Goal: Use online tool/utility: Use online tool/utility

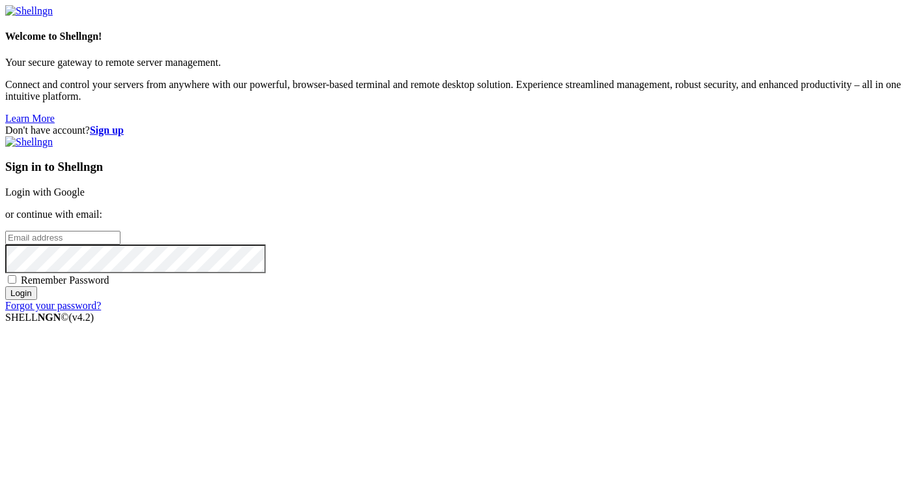
click at [85, 186] on link "Login with Google" at bounding box center [44, 191] width 79 height 11
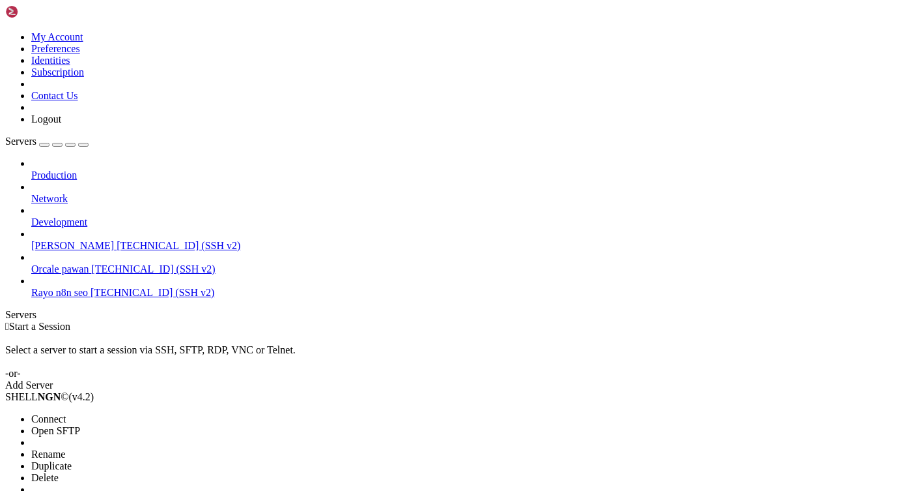
click at [149, 413] on li "Connect" at bounding box center [90, 419] width 119 height 12
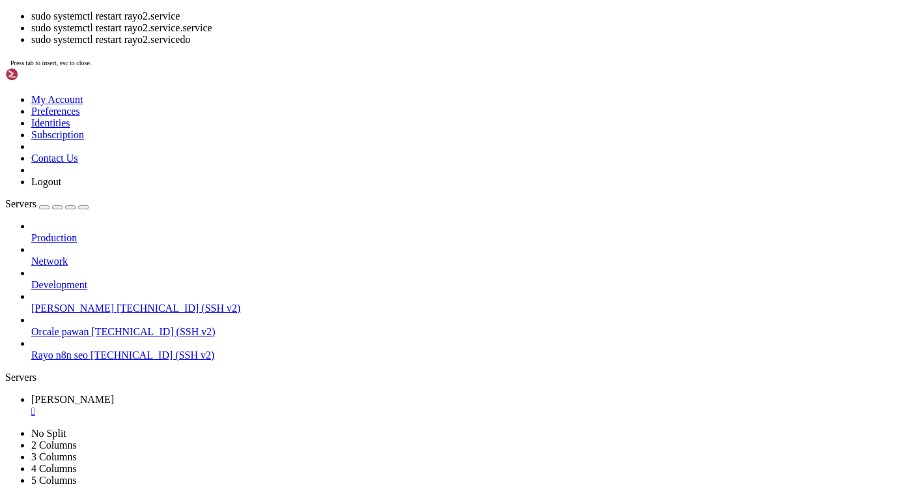
scroll to position [1343, 0]
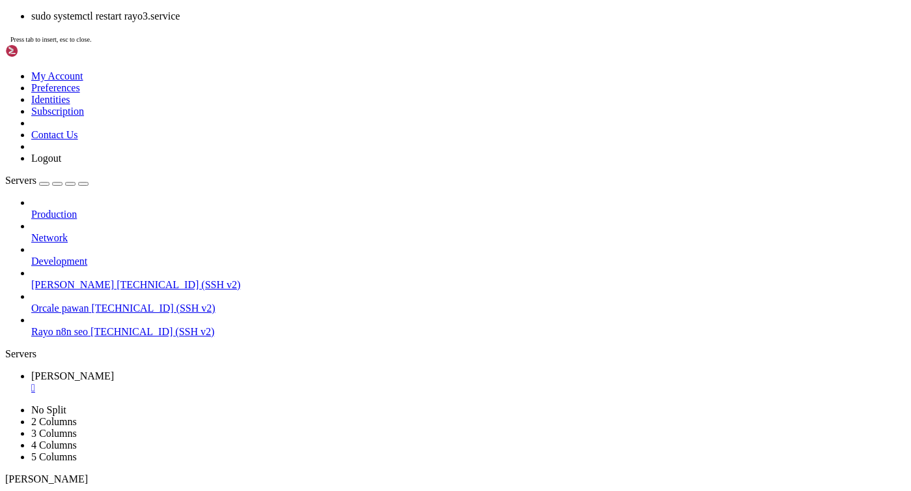
scroll to position [1355, 0]
